Goal: Download file/media

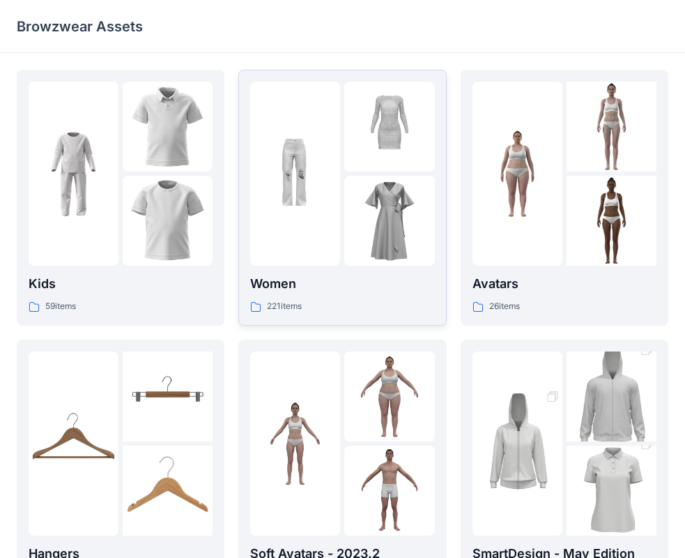
click at [345, 268] on div "Women 221 items" at bounding box center [342, 198] width 184 height 232
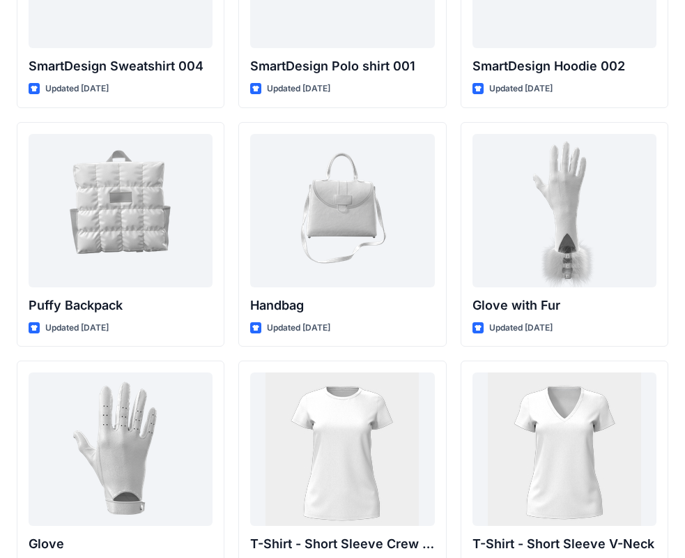
scroll to position [10702, 0]
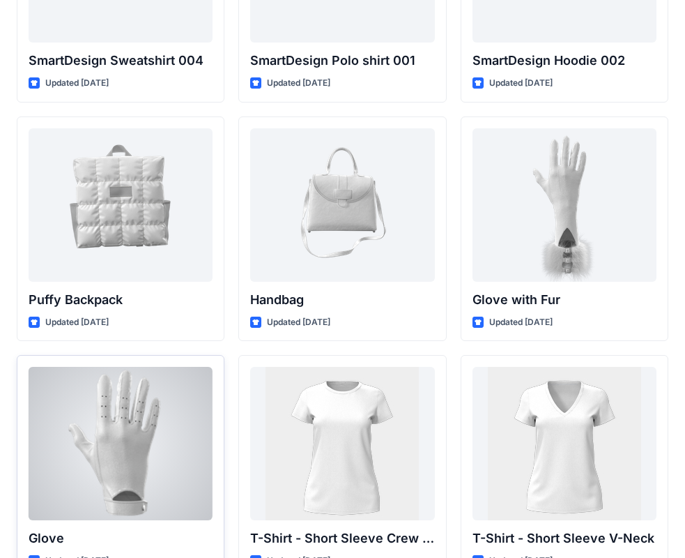
click at [125, 428] on div at bounding box center [121, 443] width 184 height 153
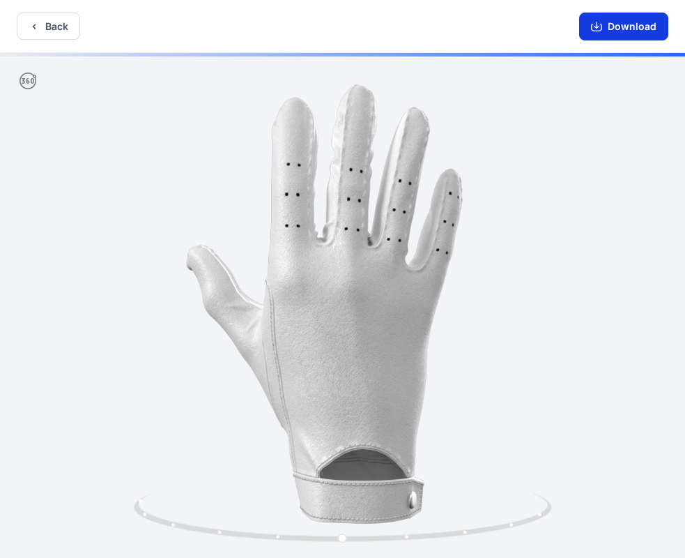
click at [613, 30] on button "Download" at bounding box center [623, 27] width 89 height 28
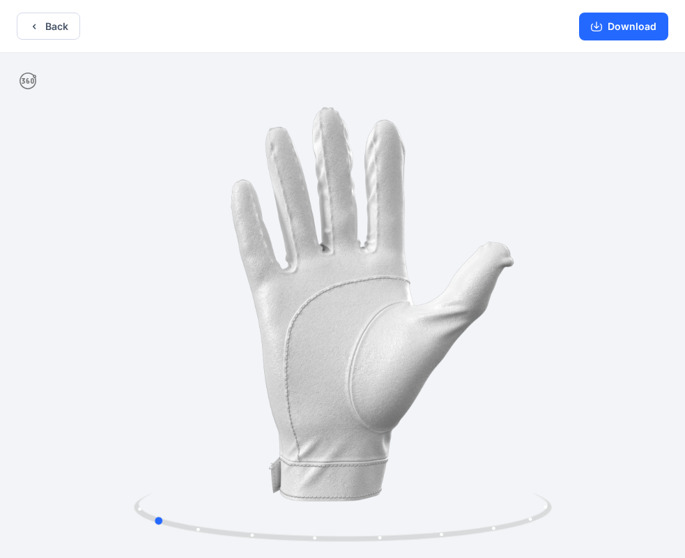
drag, startPoint x: 531, startPoint y: 524, endPoint x: 338, endPoint y: 555, distance: 195.0
click at [338, 555] on div at bounding box center [342, 307] width 685 height 508
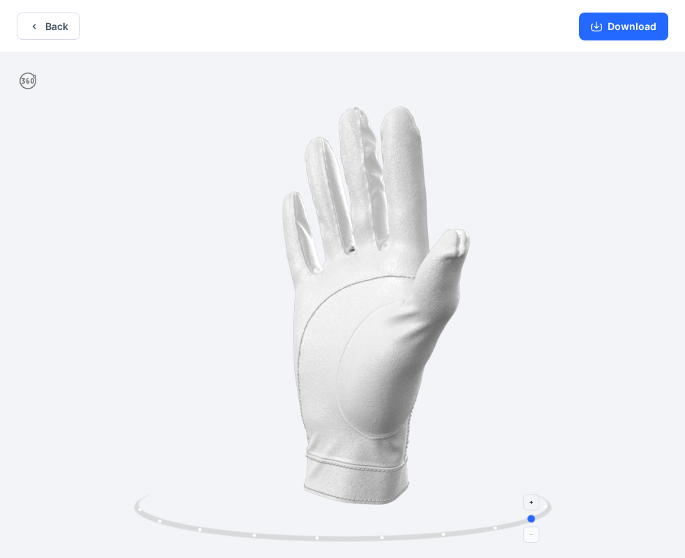
drag, startPoint x: 487, startPoint y: 537, endPoint x: 466, endPoint y: 533, distance: 21.3
click at [487, 537] on icon at bounding box center [345, 519] width 422 height 52
drag, startPoint x: 429, startPoint y: 534, endPoint x: 351, endPoint y: 518, distance: 79.0
click at [356, 536] on icon at bounding box center [345, 519] width 422 height 52
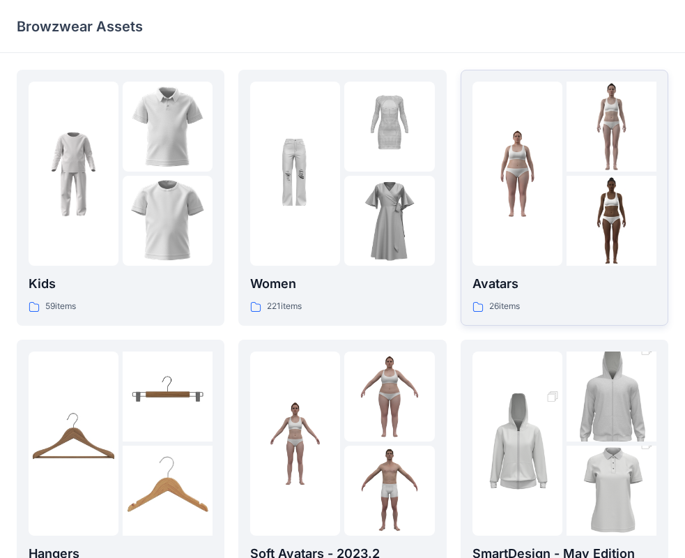
click at [539, 183] on img at bounding box center [518, 174] width 90 height 90
